Goal: Task Accomplishment & Management: Manage account settings

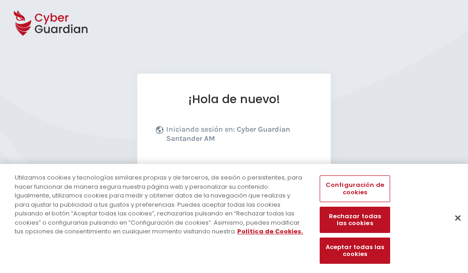
scroll to position [113, 0]
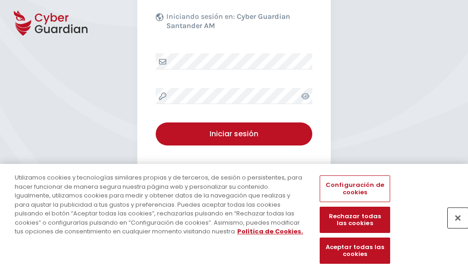
click at [453, 227] on button "Cerrar" at bounding box center [457, 218] width 20 height 20
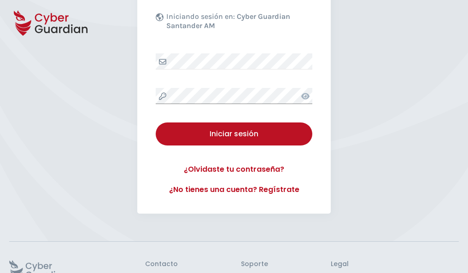
scroll to position [179, 0]
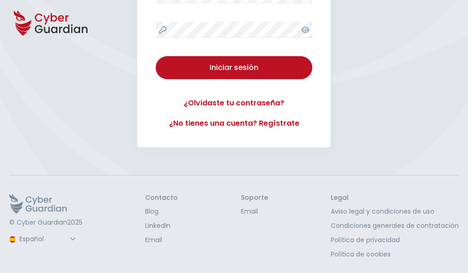
click at [156, 56] on button "Iniciar sesión" at bounding box center [234, 67] width 156 height 23
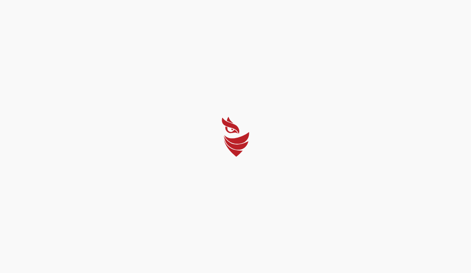
select select "Português (BR)"
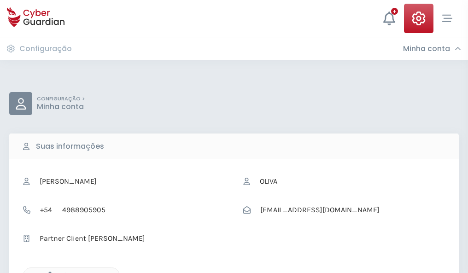
click at [47, 272] on icon "button" at bounding box center [48, 276] width 8 height 8
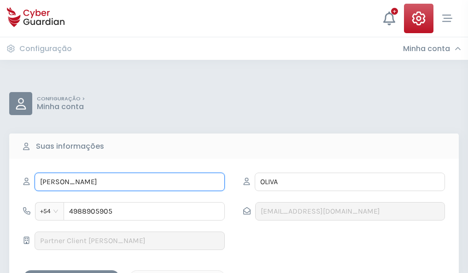
click at [129, 182] on input "EVA MARÍA" at bounding box center [130, 182] width 190 height 18
type input "E"
type input "Virginia"
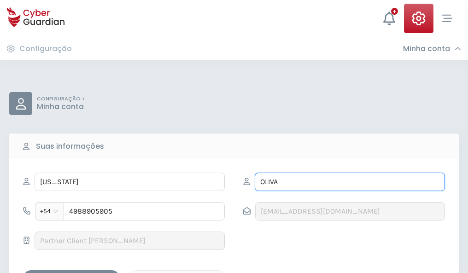
click at [349, 182] on input "OLIVA" at bounding box center [349, 182] width 190 height 18
type input "O"
type input "Arjona"
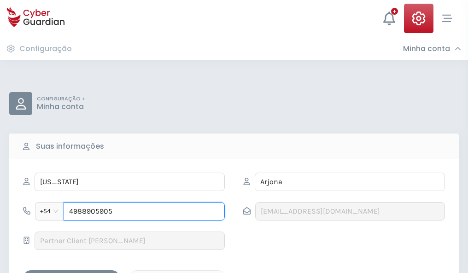
click at [144, 211] on input "4988905905" at bounding box center [144, 211] width 161 height 18
type input "4"
type input "4839220634"
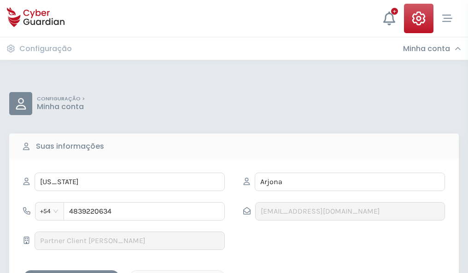
click at [71, 272] on div "Salvar alterações" at bounding box center [71, 278] width 83 height 12
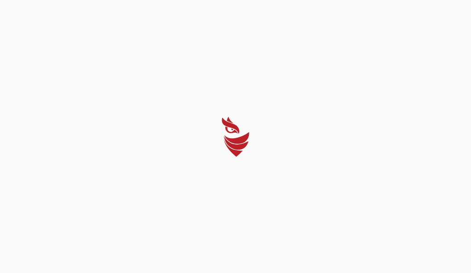
select select "Português (BR)"
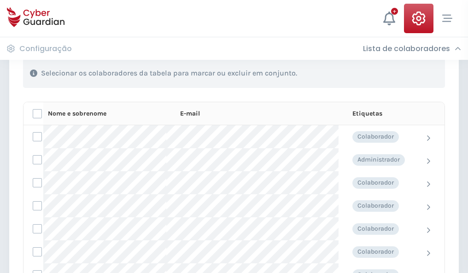
scroll to position [394, 0]
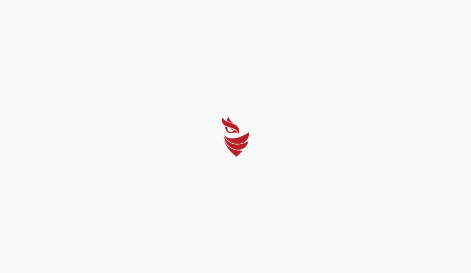
select select "Português (BR)"
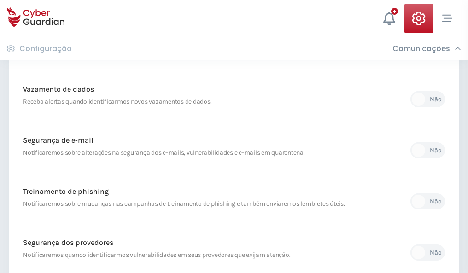
scroll to position [485, 0]
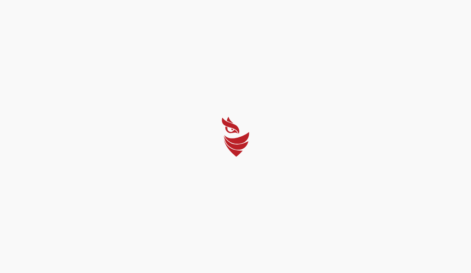
select select "Português (BR)"
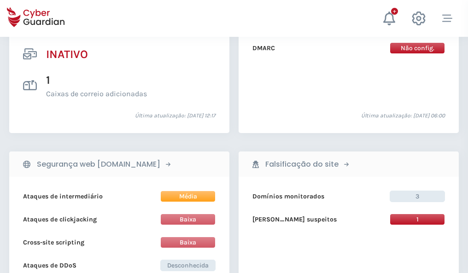
scroll to position [912, 0]
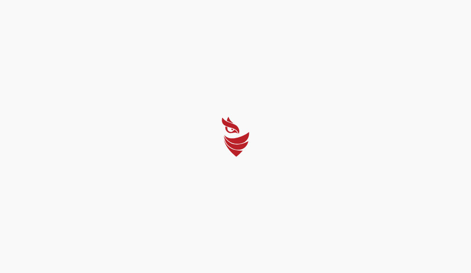
select select "Português (BR)"
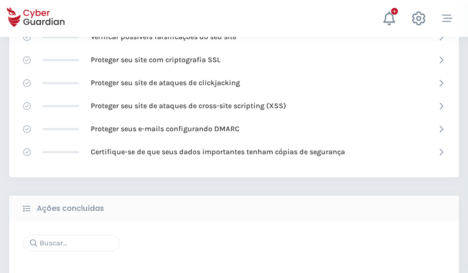
scroll to position [613, 0]
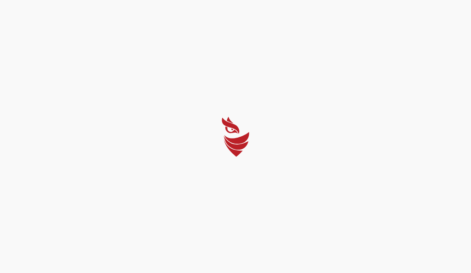
select select "Português (BR)"
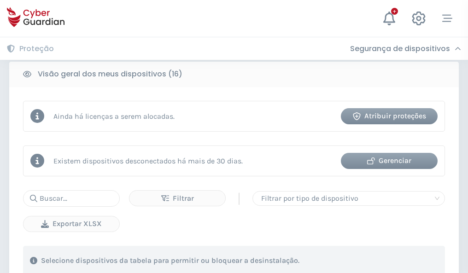
scroll to position [858, 0]
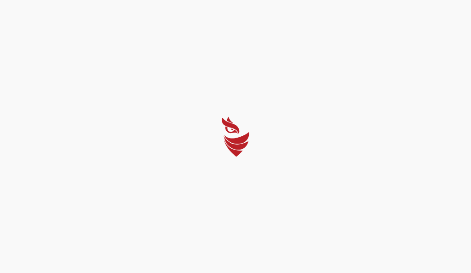
select select "Português (BR)"
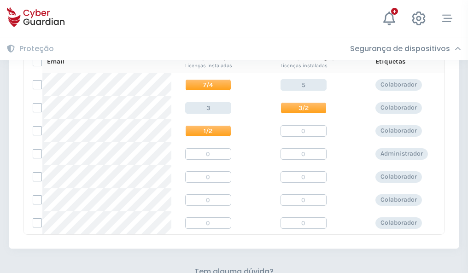
scroll to position [395, 0]
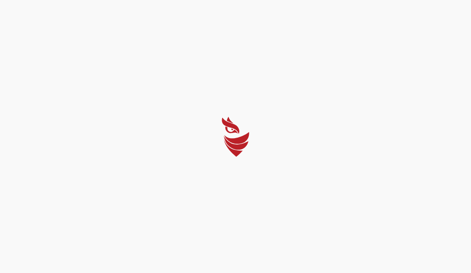
select select "Português (BR)"
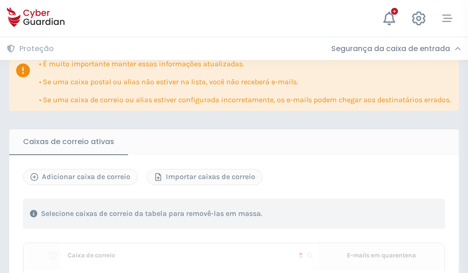
scroll to position [561, 0]
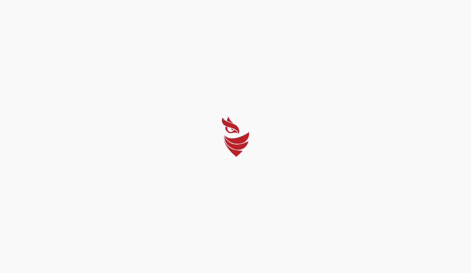
select select "Português (BR)"
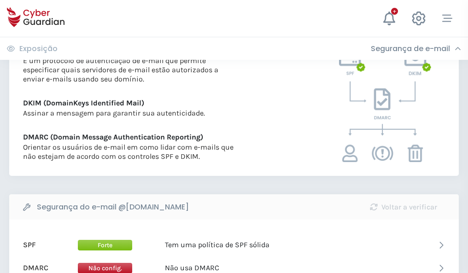
scroll to position [497, 0]
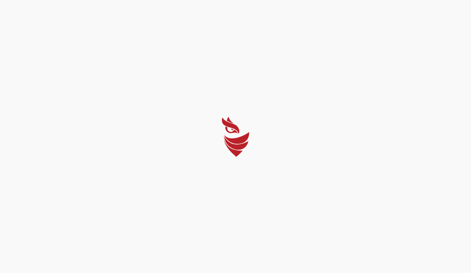
select select "Português (BR)"
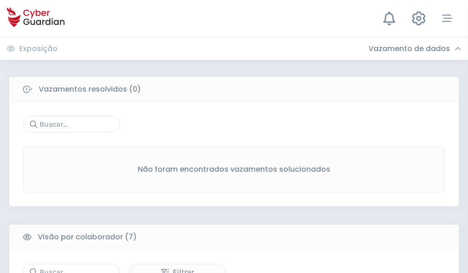
scroll to position [761, 0]
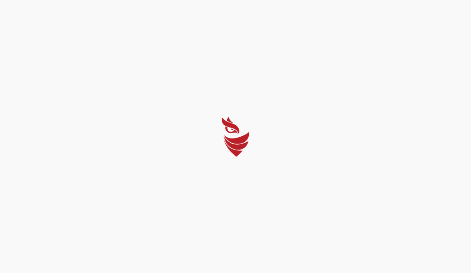
select select "Português (BR)"
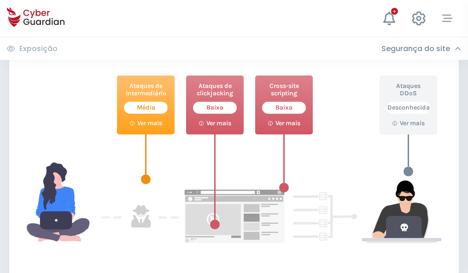
scroll to position [501, 0]
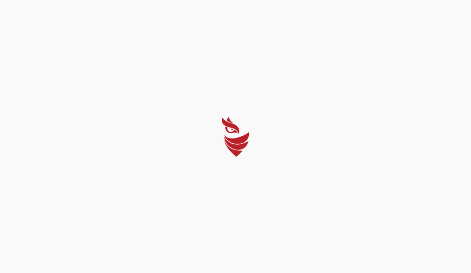
select select "Português (BR)"
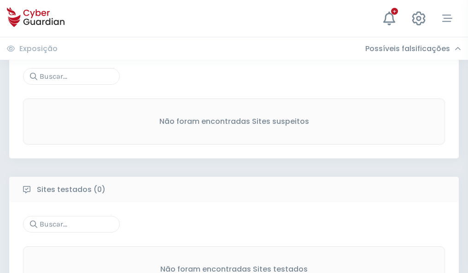
scroll to position [481, 0]
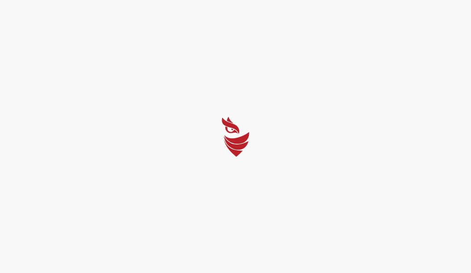
select select "Português (BR)"
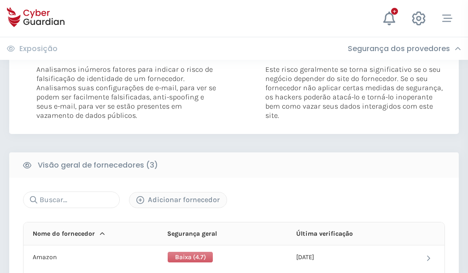
scroll to position [515, 0]
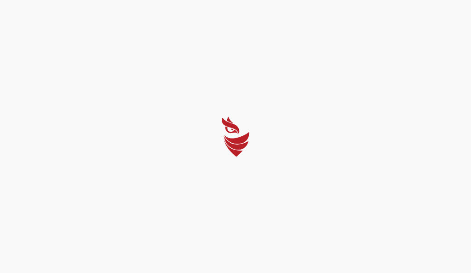
select select "Português (BR)"
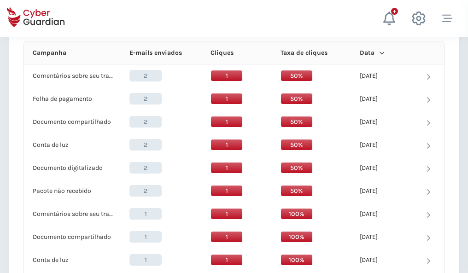
scroll to position [825, 0]
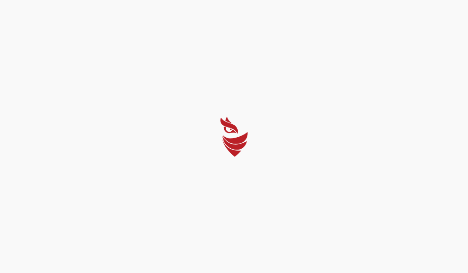
select select "Português (BR)"
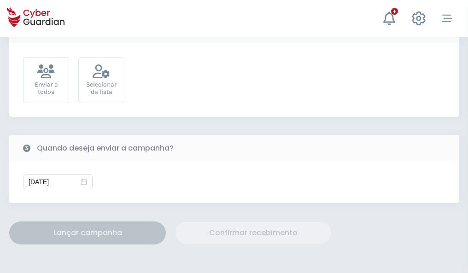
scroll to position [337, 0]
